Goal: Information Seeking & Learning: Learn about a topic

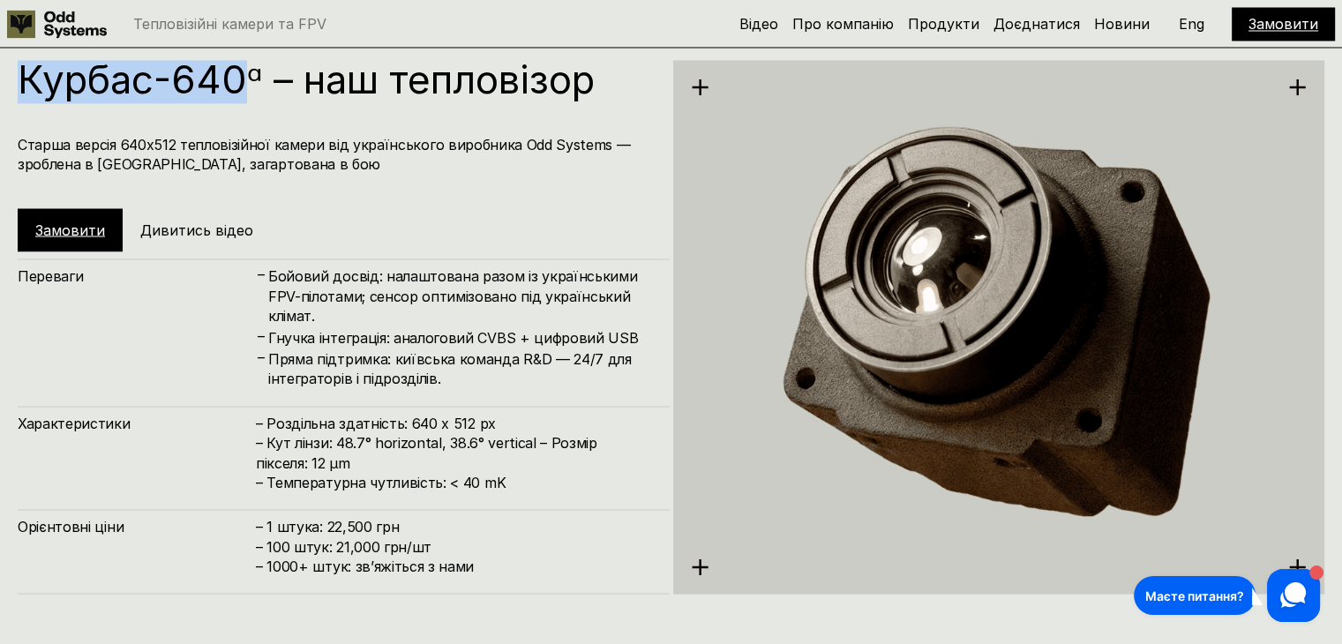
drag, startPoint x: 20, startPoint y: 71, endPoint x: 240, endPoint y: 82, distance: 220.0
click at [240, 82] on h1 "Курбас-640ᵅ – наш тепловізор" at bounding box center [335, 79] width 634 height 39
copy h1 "Курбас-640"
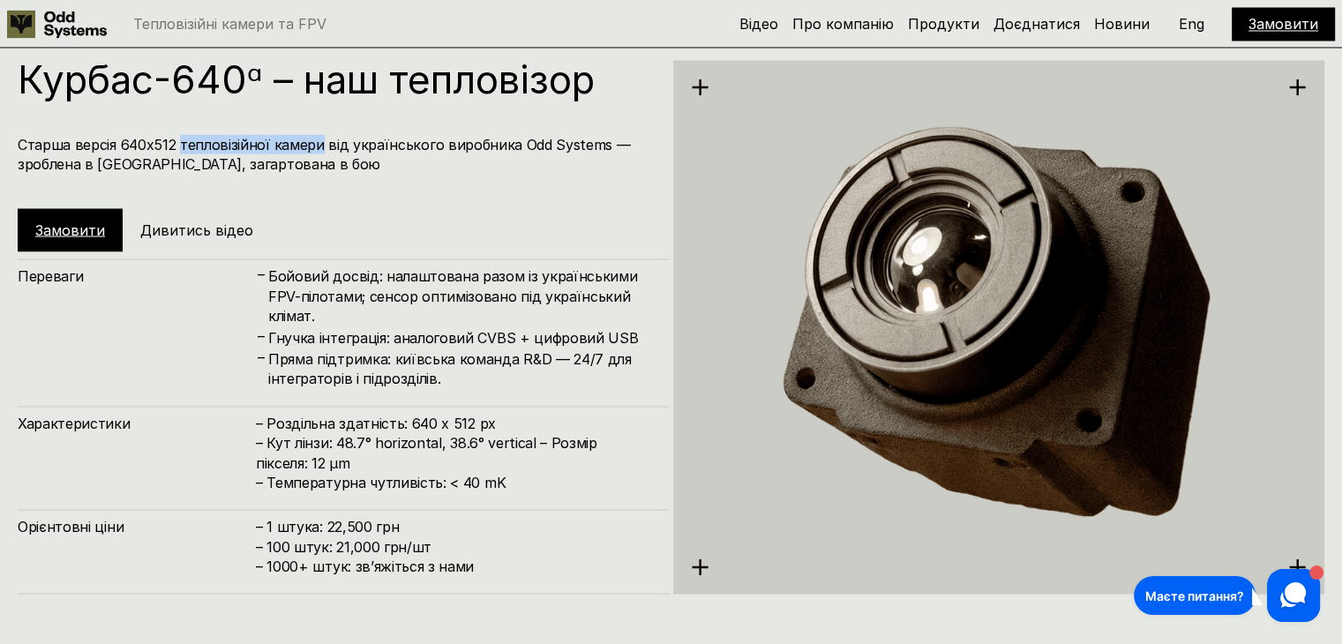
drag, startPoint x: 177, startPoint y: 139, endPoint x: 318, endPoint y: 142, distance: 140.3
click at [318, 142] on h4 "Старша версія 640х512 тепловізійної камери від українського виробника Odd Syste…" at bounding box center [335, 154] width 634 height 40
click at [282, 170] on h4 "Старша версія 640х512 тепловізійної камери від українського виробника Odd Syste…" at bounding box center [335, 154] width 634 height 40
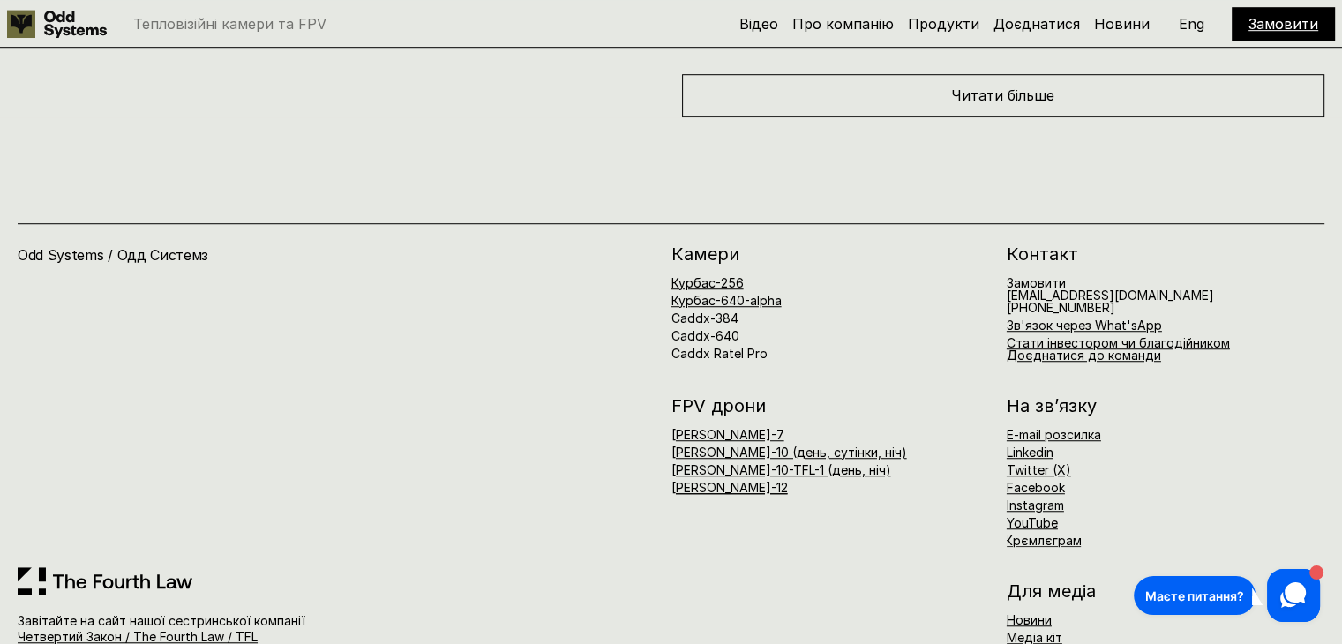
scroll to position [7978, 0]
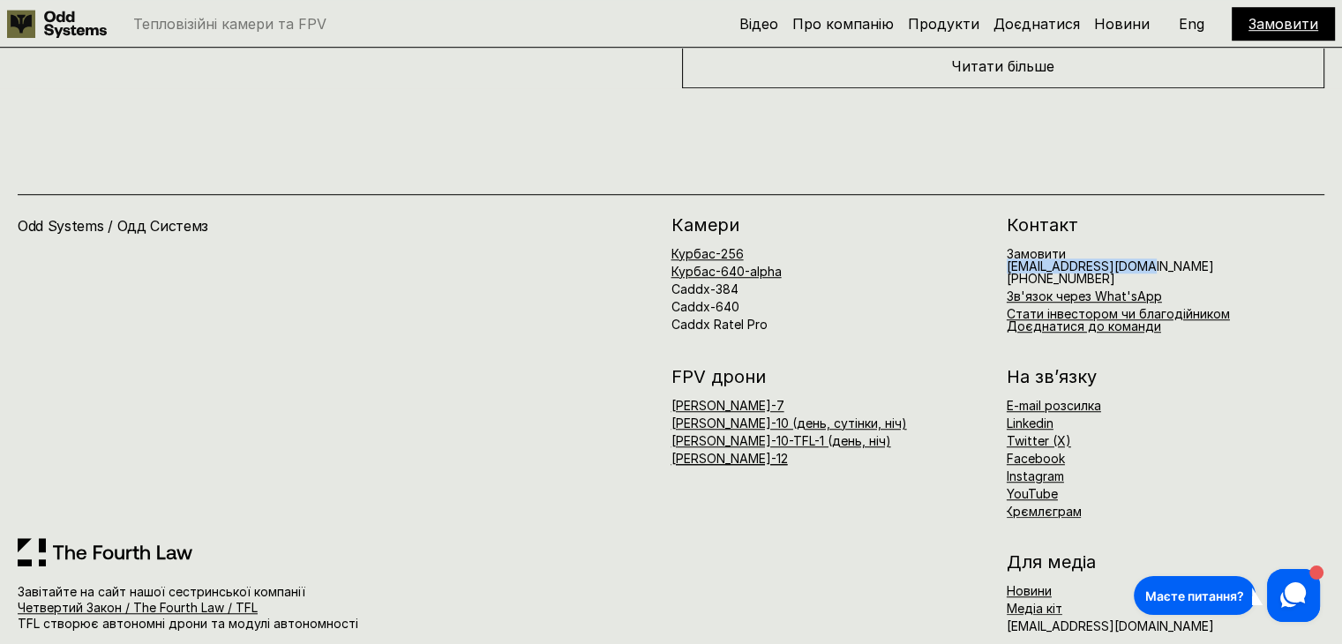
drag, startPoint x: 1145, startPoint y: 240, endPoint x: 1004, endPoint y: 244, distance: 141.3
click at [1004, 244] on div "[PERSON_NAME]-256 Курбас-640-alpha Caddx-384 Caddx-640 Caddx Ratel Pro Контакт …" at bounding box center [999, 274] width 654 height 116
copy h6 "[EMAIL_ADDRESS][DOMAIN_NAME]"
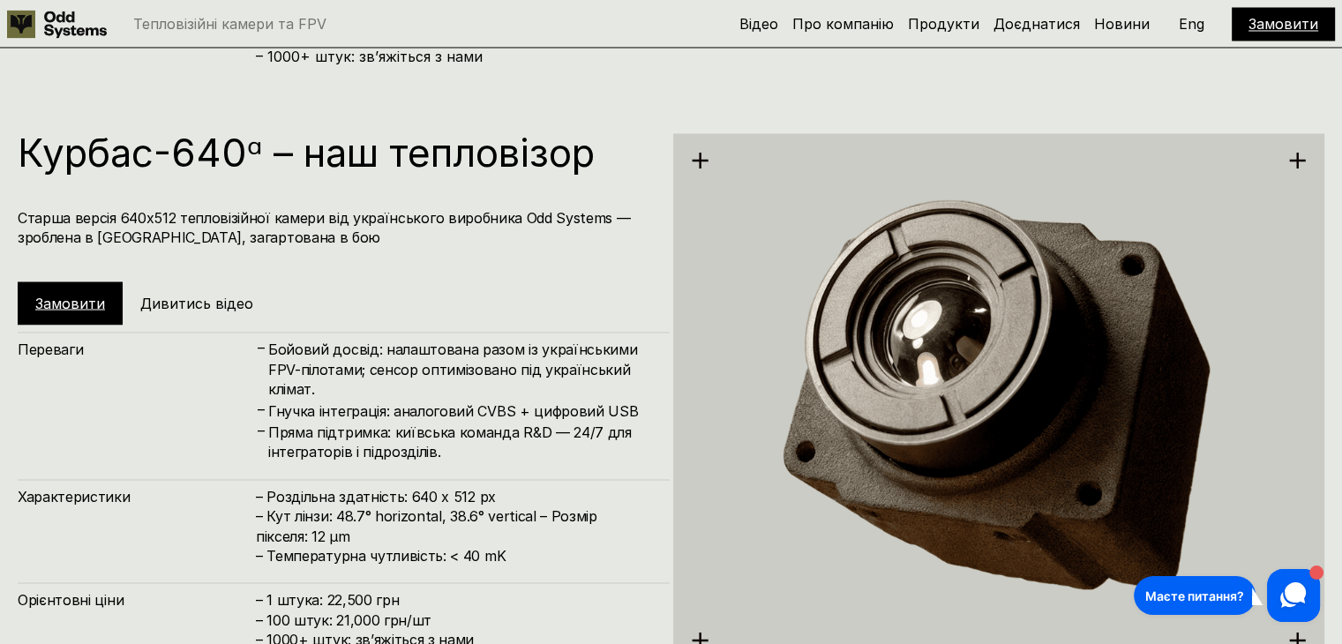
scroll to position [3000, 0]
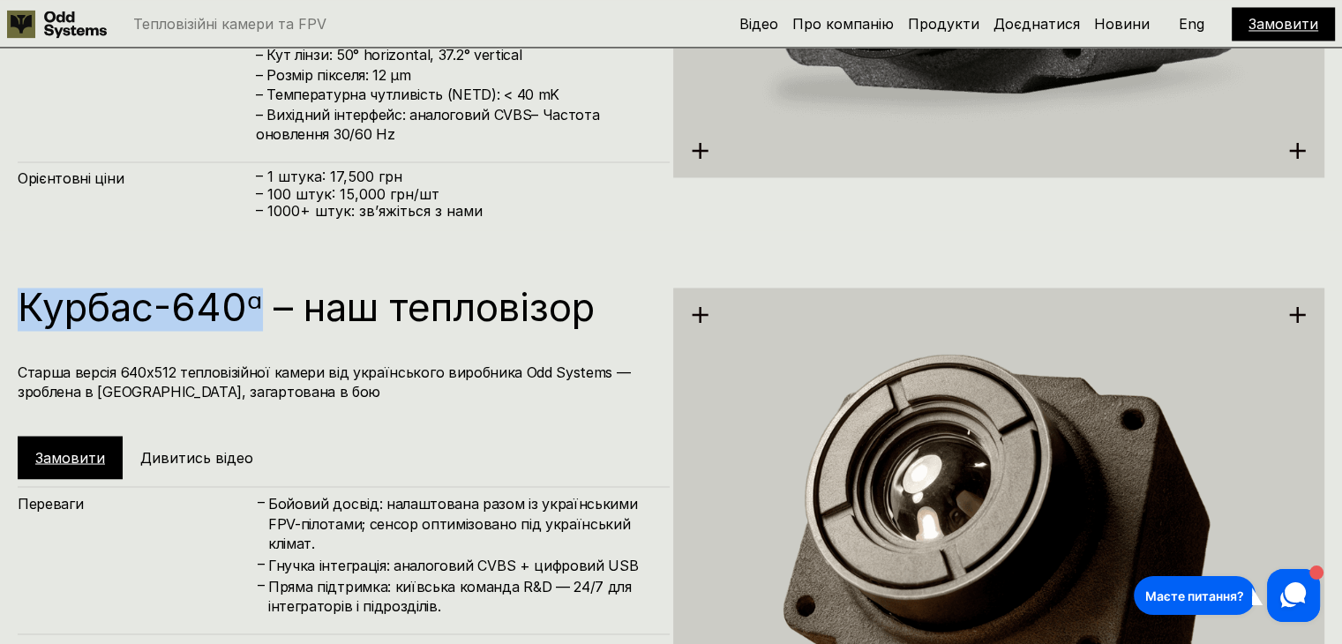
drag, startPoint x: 244, startPoint y: 300, endPoint x: 11, endPoint y: 305, distance: 233.0
click at [11, 305] on div "Курбас-640ᵅ – наш тепловізор Старша версія 640х512 тепловізійної камери від [DE…" at bounding box center [671, 552] width 1342 height 644
copy h1 "Курбас-640ᵅ"
click at [236, 320] on h1 "Курбас-640ᵅ – наш тепловізор" at bounding box center [335, 307] width 634 height 39
drag, startPoint x: 245, startPoint y: 303, endPoint x: 21, endPoint y: 315, distance: 224.5
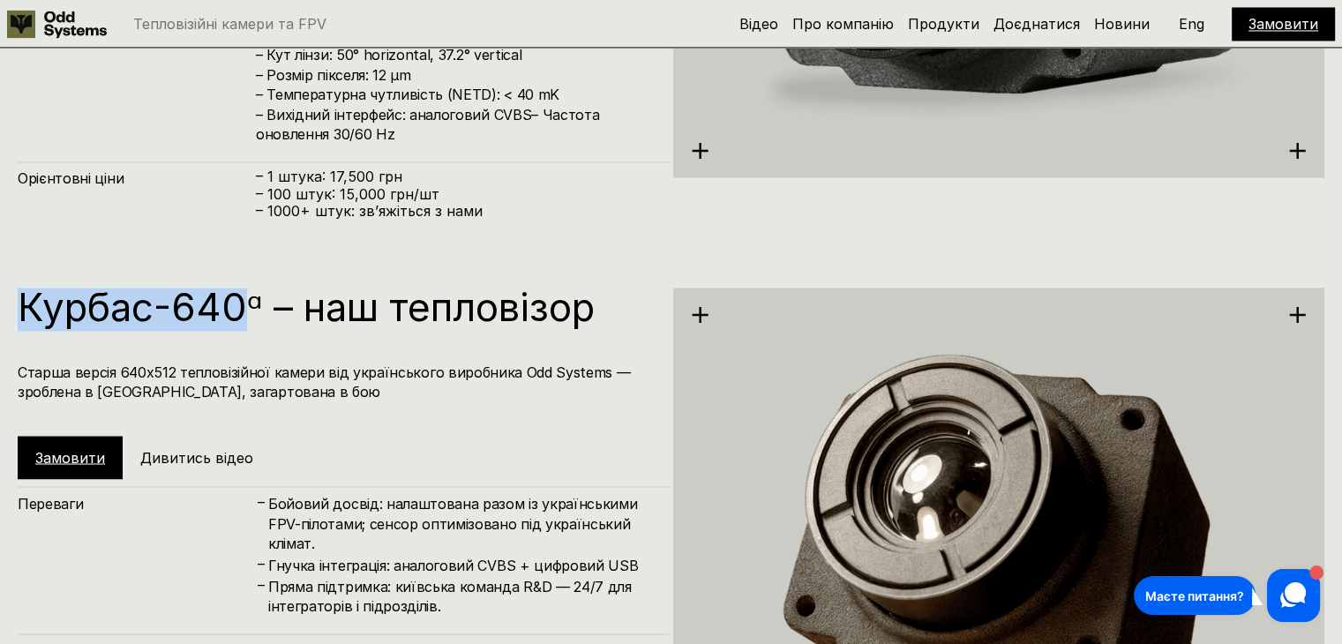
click at [21, 315] on h1 "Курбас-640ᵅ – наш тепловізор" at bounding box center [335, 307] width 634 height 39
copy h1 "Курбас-640"
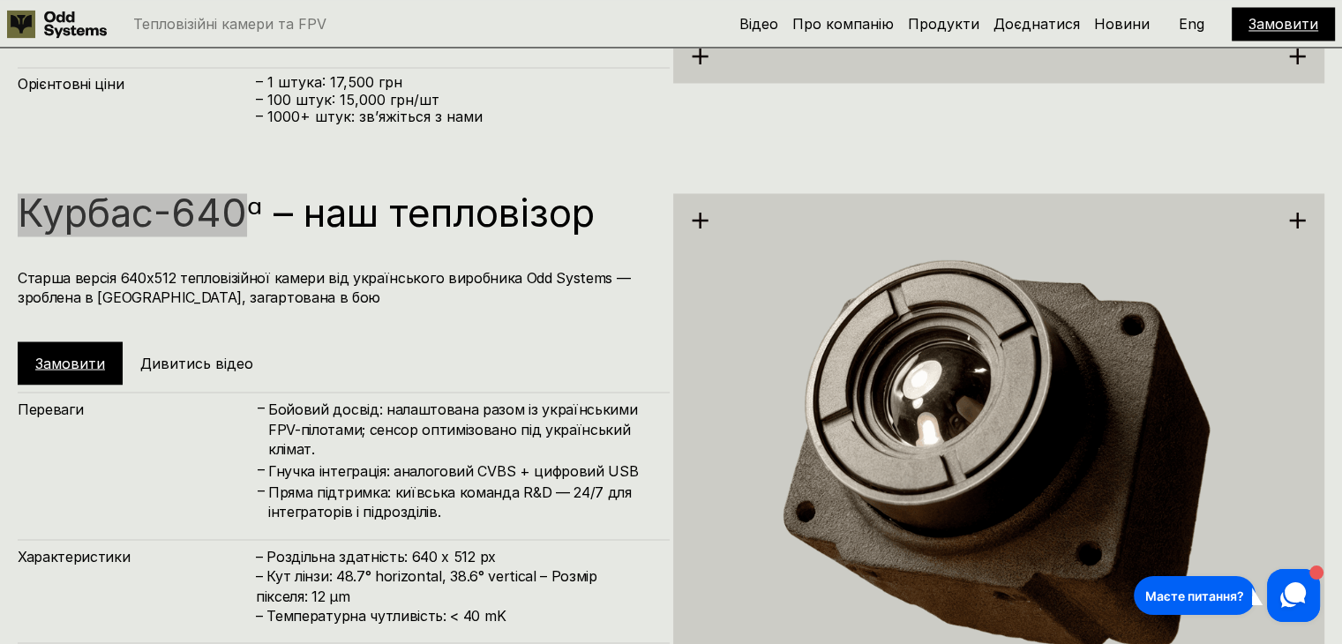
scroll to position [3265, 0]
